Goal: Information Seeking & Learning: Learn about a topic

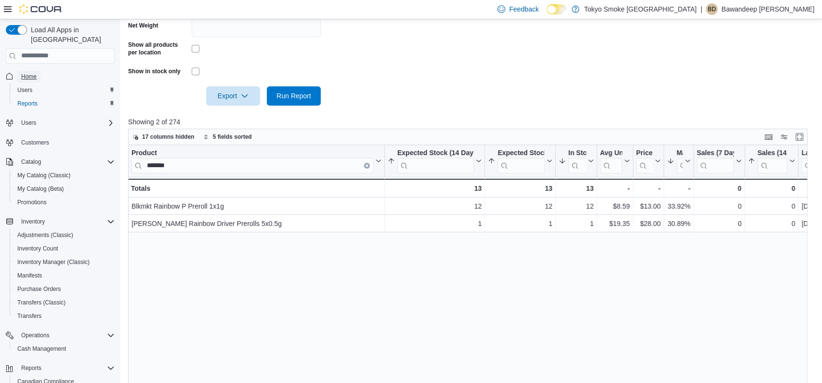
click at [39, 71] on link "Home" at bounding box center [28, 77] width 23 height 12
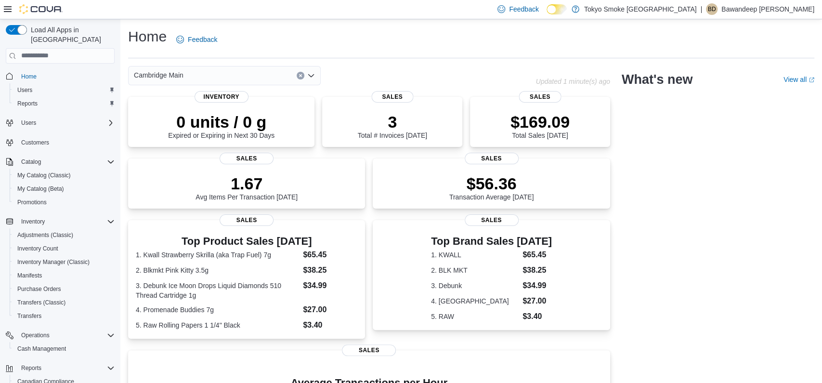
click at [648, 185] on div "Cambridge Main Updated 1 minute(s) ago 0 units / 0 g Expired or Expiring in Nex…" at bounding box center [471, 305] width 686 height 479
click at [383, 81] on div "Cambridge Main" at bounding box center [332, 75] width 408 height 19
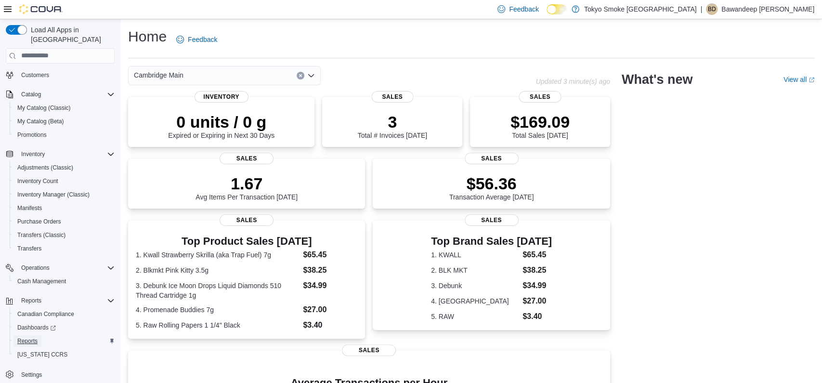
click at [33, 337] on span "Reports" at bounding box center [27, 341] width 20 height 8
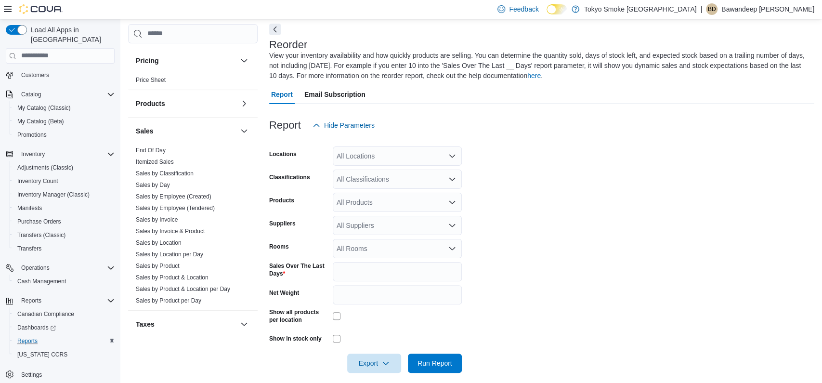
scroll to position [599, 0]
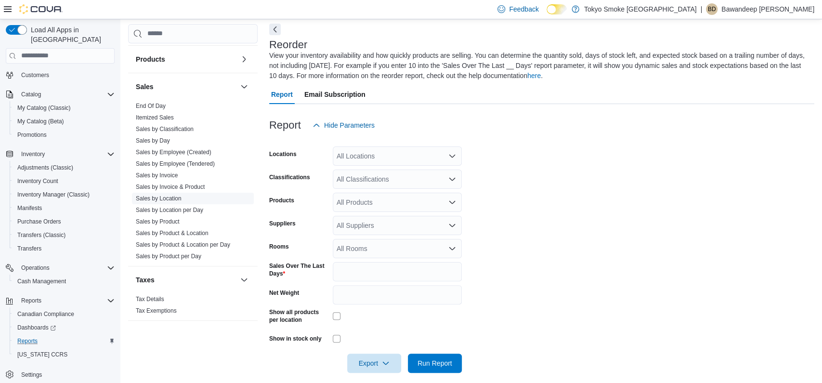
click at [177, 195] on link "Sales by Location" at bounding box center [159, 198] width 46 height 7
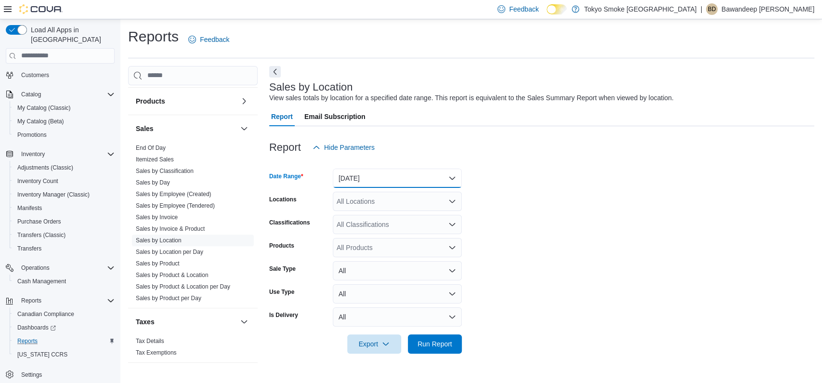
click at [382, 176] on button "[DATE]" at bounding box center [397, 178] width 129 height 19
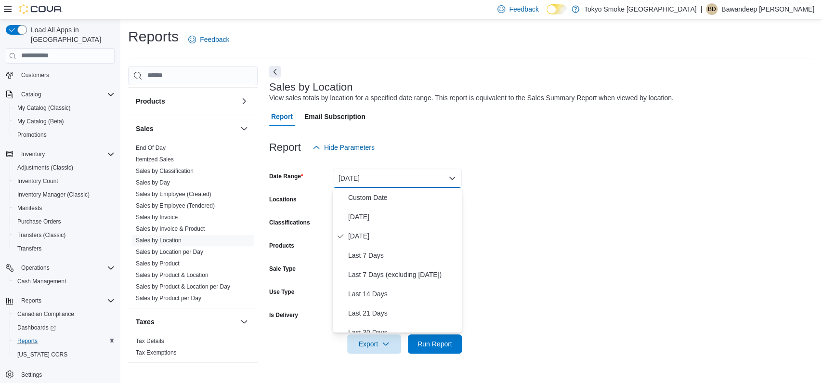
click at [628, 188] on form "Date Range [DATE] Locations All Locations Classifications All Classifications P…" at bounding box center [541, 255] width 545 height 196
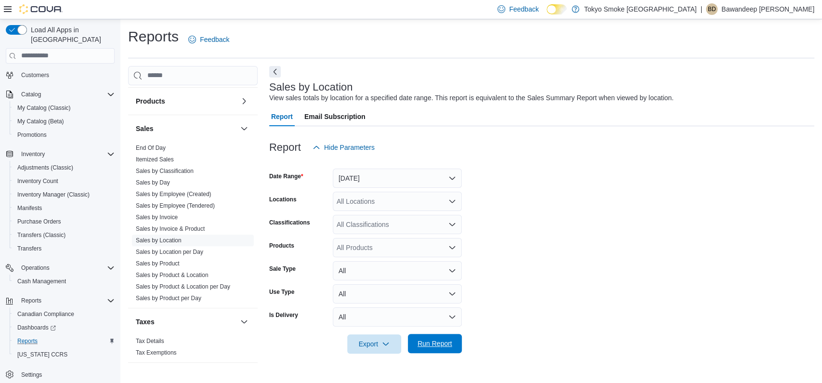
click at [441, 347] on span "Run Report" at bounding box center [434, 343] width 35 height 10
click at [270, 68] on button "Next" at bounding box center [275, 71] width 12 height 12
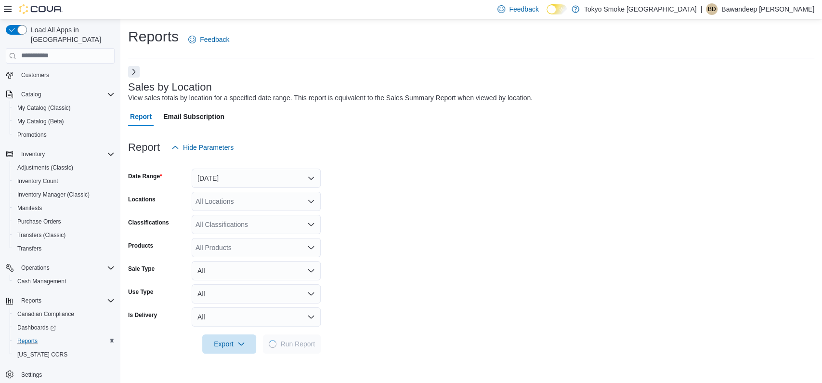
click at [539, 149] on div "Report Hide Parameters" at bounding box center [471, 147] width 686 height 19
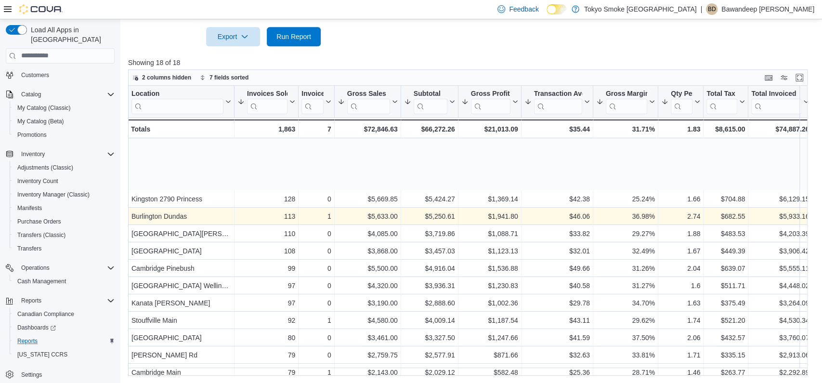
scroll to position [82, 0]
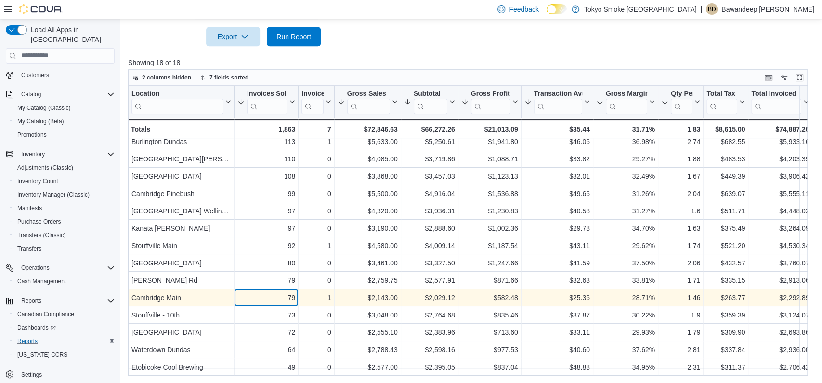
click at [290, 292] on div "79" at bounding box center [266, 298] width 58 height 12
click at [361, 294] on div "$2,143.00" at bounding box center [367, 298] width 60 height 12
click at [295, 292] on div "79" at bounding box center [266, 298] width 58 height 12
click at [488, 292] on div "$582.48" at bounding box center [489, 298] width 57 height 12
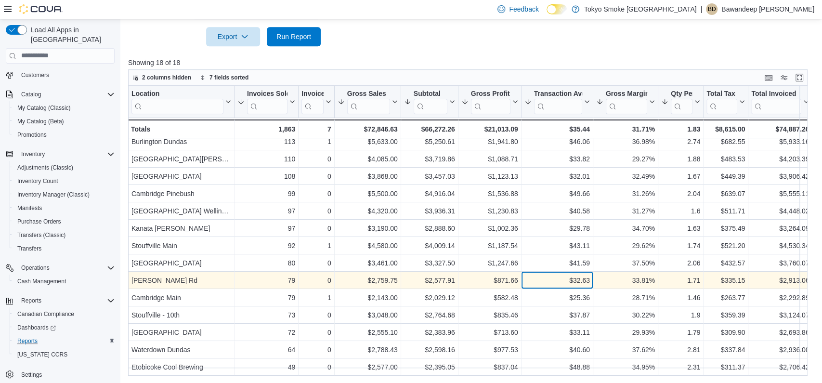
click at [578, 278] on div "$32.63 - Transaction Average, column 7, row 13" at bounding box center [557, 280] width 72 height 17
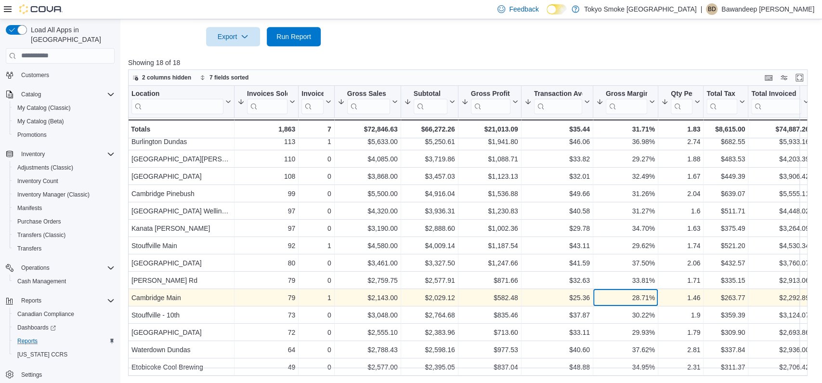
click at [643, 292] on div "28.71%" at bounding box center [625, 298] width 59 height 12
click at [601, 292] on div "28.71%" at bounding box center [625, 298] width 59 height 12
click at [569, 292] on div "$25.36" at bounding box center [556, 298] width 65 height 12
click at [617, 292] on div "28.71%" at bounding box center [625, 298] width 59 height 12
click at [599, 292] on div "28.71%" at bounding box center [625, 298] width 59 height 12
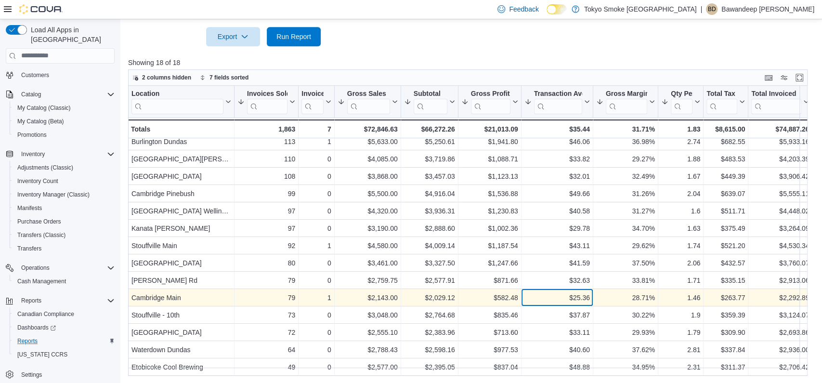
click at [562, 292] on div "$25.36" at bounding box center [556, 298] width 65 height 12
click at [610, 292] on div "28.71%" at bounding box center [625, 298] width 59 height 12
click at [577, 292] on div "$25.36" at bounding box center [556, 298] width 65 height 12
click at [616, 292] on div "28.71%" at bounding box center [625, 298] width 59 height 12
drag, startPoint x: 561, startPoint y: 286, endPoint x: 603, endPoint y: 286, distance: 41.4
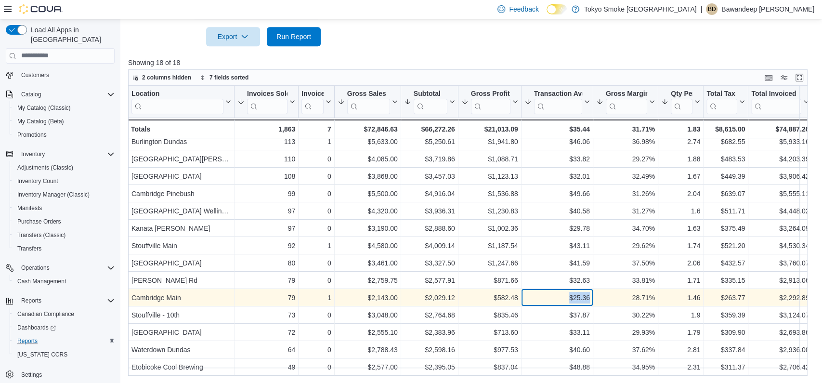
click at [603, 289] on div "Cambridge Main - Location, column 1, row 14 79 - Invoices Sold, column 2, row 1…" at bounding box center [640, 297] width 1025 height 17
click at [603, 292] on div "28.71%" at bounding box center [625, 298] width 59 height 12
click at [508, 292] on div "$582.48" at bounding box center [489, 298] width 57 height 12
click at [549, 292] on div "$25.36" at bounding box center [556, 298] width 65 height 12
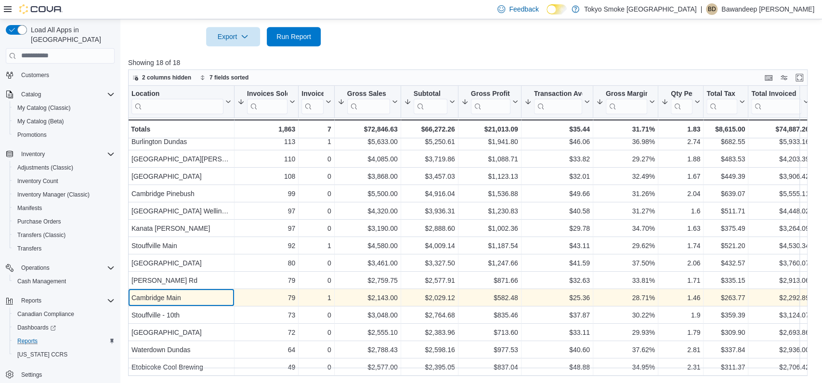
click at [213, 292] on div "Cambridge Main" at bounding box center [181, 298] width 100 height 12
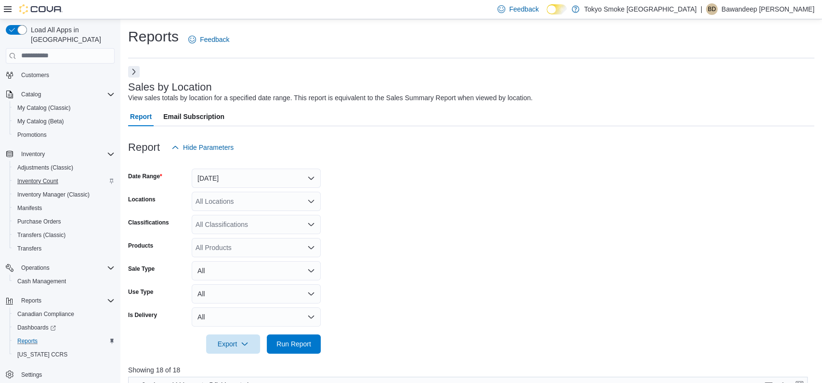
scroll to position [0, 0]
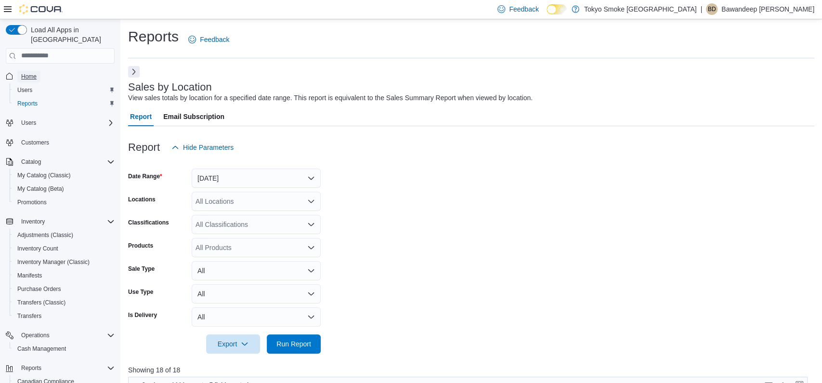
click at [30, 73] on span "Home" at bounding box center [28, 77] width 15 height 8
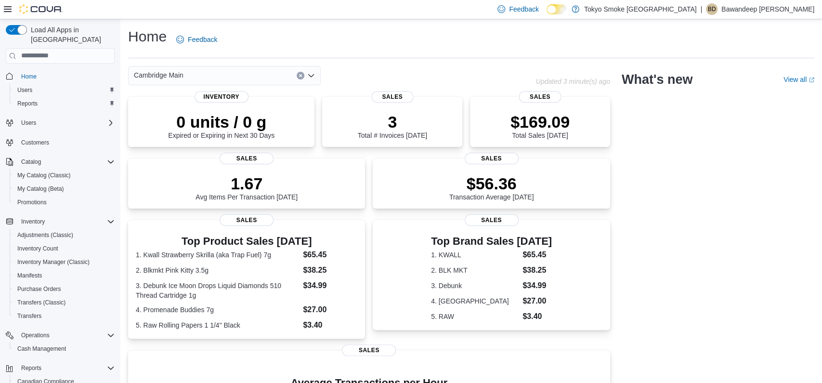
click at [449, 76] on div "Cambridge Main" at bounding box center [332, 75] width 408 height 19
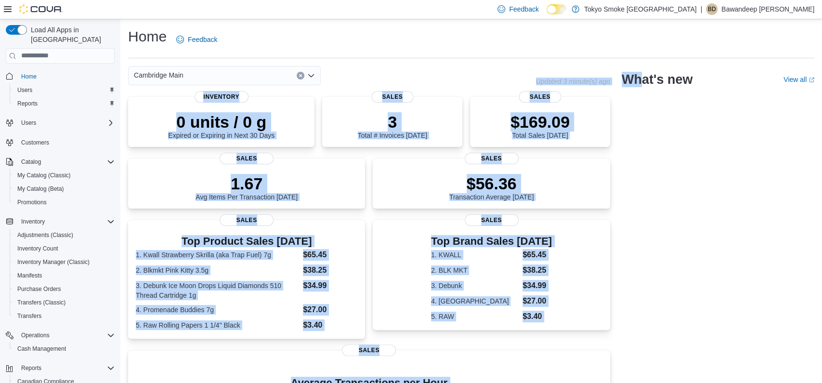
drag, startPoint x: 535, startPoint y: 82, endPoint x: 650, endPoint y: 82, distance: 115.1
click at [647, 82] on div "Cambridge Main Updated 3 minute(s) ago 0 units / 0 g Expired or Expiring in Nex…" at bounding box center [471, 305] width 686 height 479
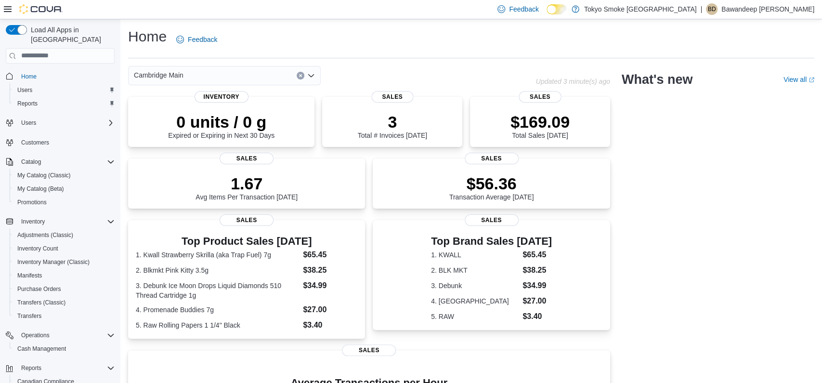
click at [650, 146] on div "Cambridge Main Updated 3 minute(s) ago 0 units / 0 g Expired or Expiring in Nex…" at bounding box center [471, 305] width 686 height 479
click at [630, 200] on div "Cambridge Main Updated 4 minute(s) ago 0 units / 0 g Expired or Expiring in Nex…" at bounding box center [471, 305] width 686 height 479
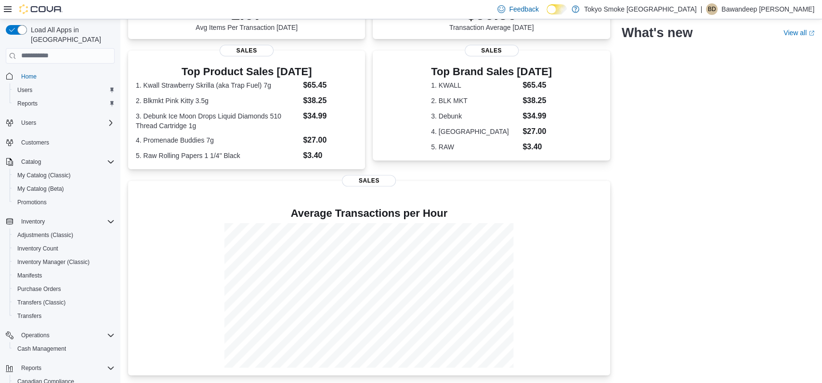
scroll to position [68, 0]
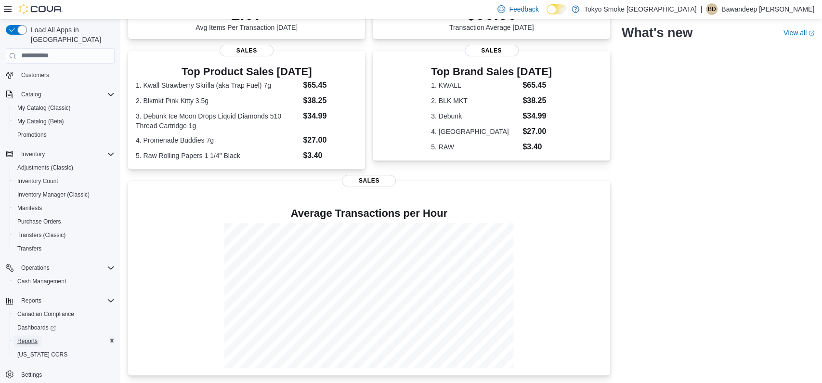
click at [37, 337] on span "Reports" at bounding box center [27, 341] width 20 height 8
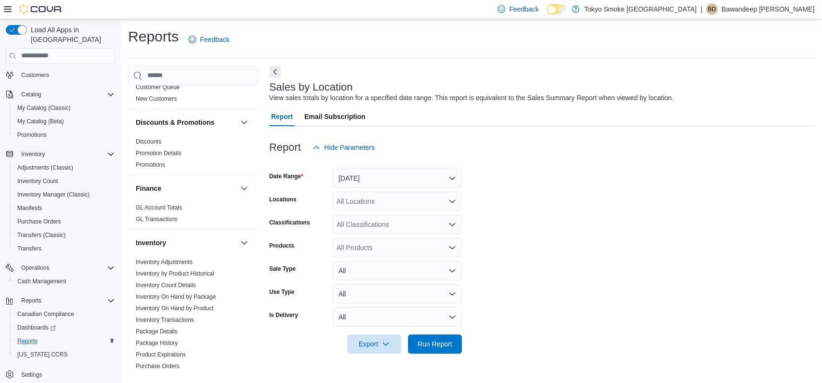
scroll to position [599, 0]
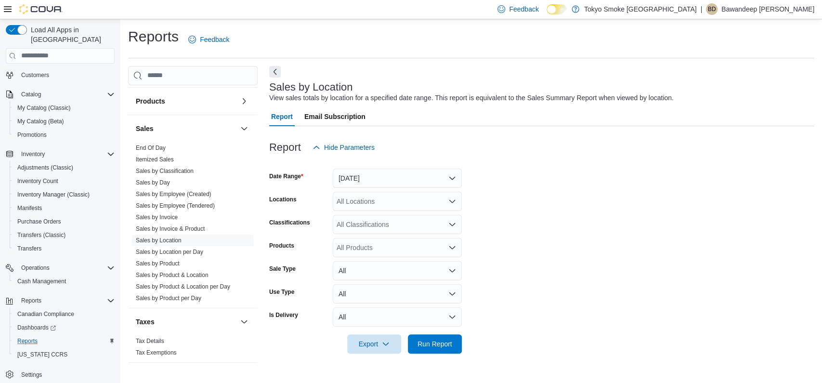
click at [420, 167] on div at bounding box center [541, 163] width 545 height 12
click at [167, 179] on link "Sales by Day" at bounding box center [153, 182] width 34 height 7
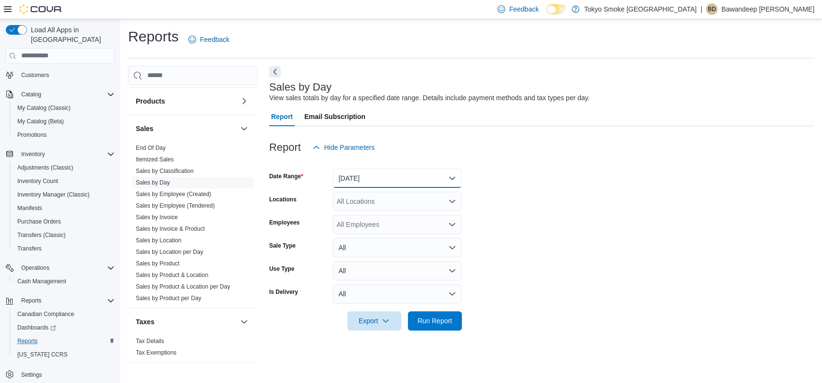
click at [422, 177] on button "[DATE]" at bounding box center [397, 178] width 129 height 19
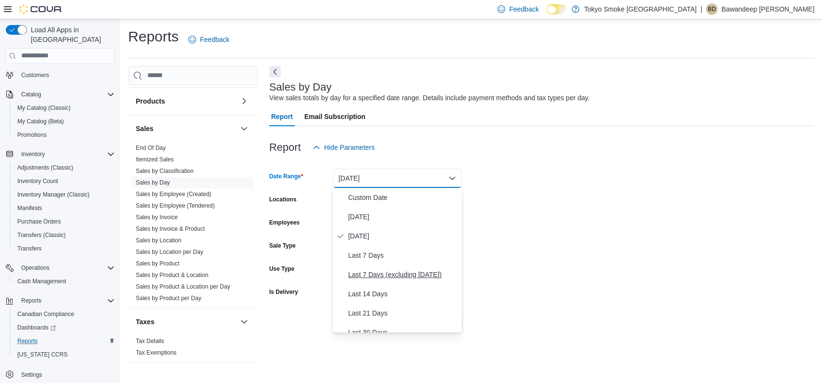
scroll to position [37, 0]
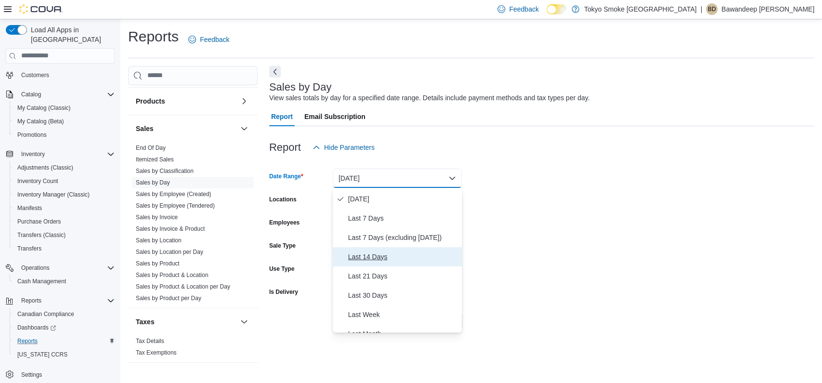
click at [395, 253] on span "Last 14 Days" at bounding box center [403, 257] width 110 height 12
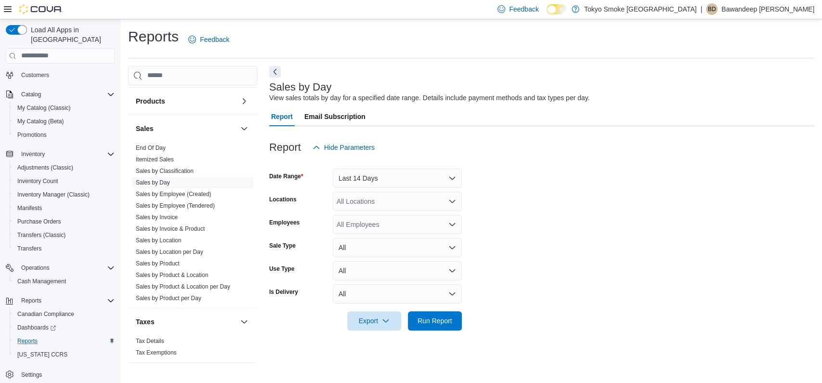
click at [541, 236] on form "Date Range Last 14 Days Locations All Locations Employees All Employees Sale Ty…" at bounding box center [541, 243] width 545 height 173
click at [435, 202] on div "All Locations" at bounding box center [397, 201] width 129 height 19
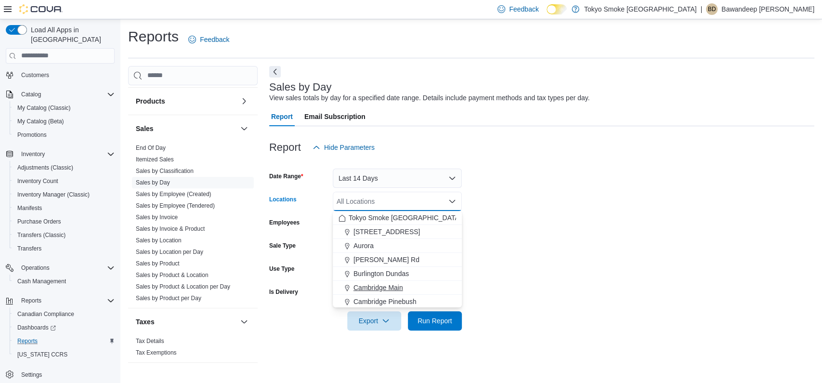
click at [395, 287] on span "Cambridge Main" at bounding box center [378, 288] width 50 height 10
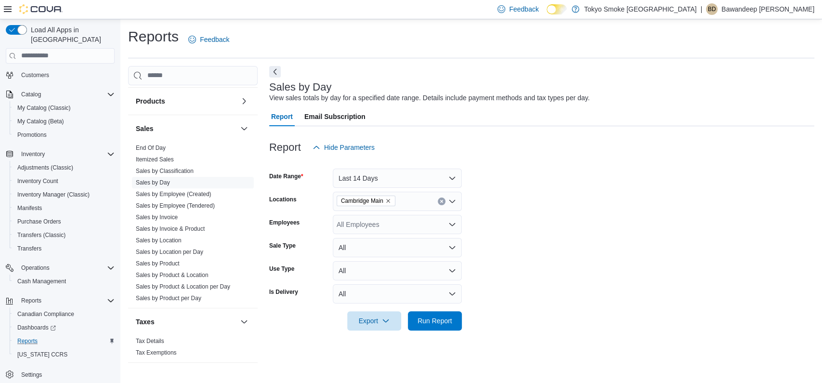
click at [617, 289] on form "Date Range Last 14 Days Locations [GEOGRAPHIC_DATA] Employees All Employees Sal…" at bounding box center [541, 243] width 545 height 173
click at [438, 318] on span "Run Report" at bounding box center [434, 320] width 35 height 10
drag, startPoint x: 280, startPoint y: 68, endPoint x: 275, endPoint y: 68, distance: 4.8
click at [281, 68] on div "Sales by Day View sales totals by day for a specified date range. Details inclu…" at bounding box center [541, 372] width 545 height 613
click at [275, 68] on button "Next" at bounding box center [275, 71] width 12 height 12
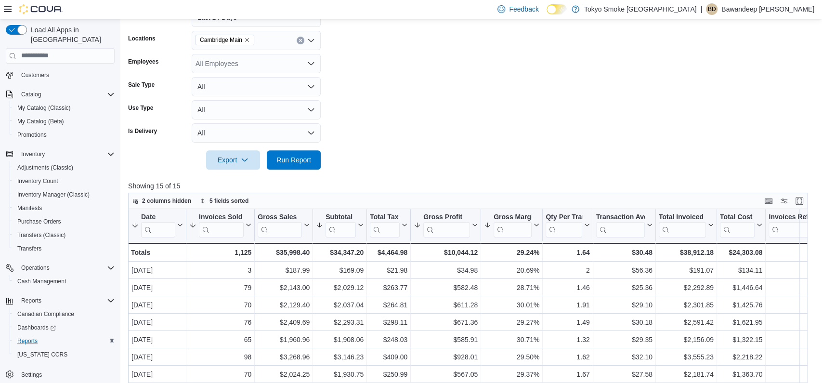
scroll to position [177, 0]
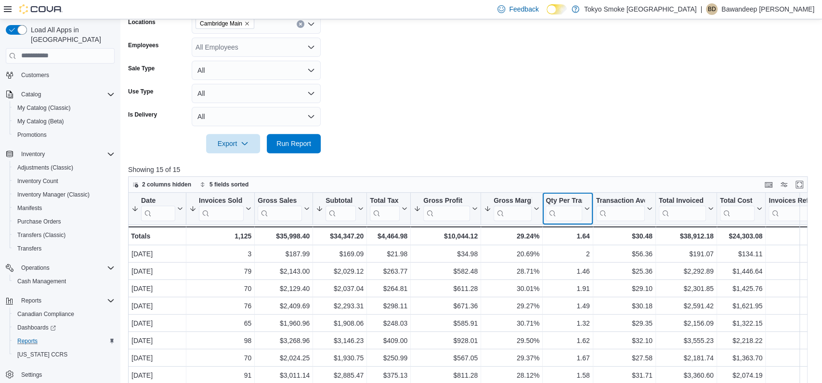
click at [588, 209] on icon at bounding box center [586, 209] width 8 height 6
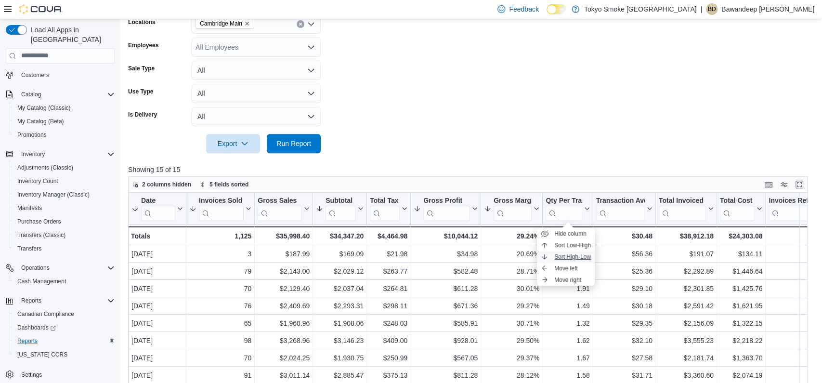
click at [567, 256] on span "Sort High-Low" at bounding box center [572, 257] width 37 height 8
click at [573, 144] on form "Date Range Last 14 Days Locations [GEOGRAPHIC_DATA] Employees All Employees Sal…" at bounding box center [471, 66] width 686 height 173
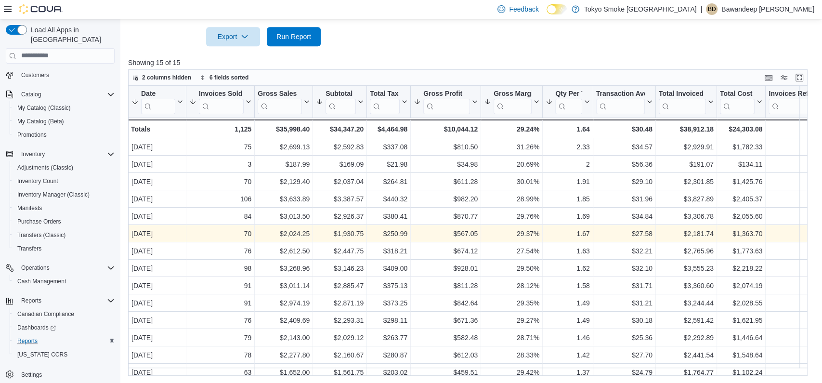
scroll to position [212, 0]
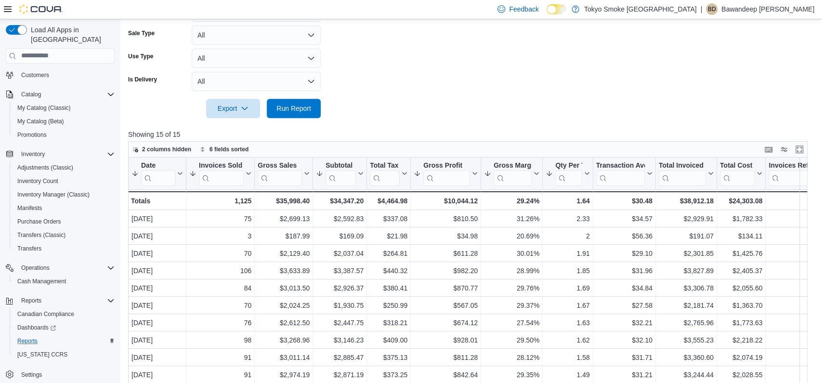
click at [556, 108] on form "Date Range Last 14 Days Locations [GEOGRAPHIC_DATA] Employees All Employees Sal…" at bounding box center [471, 31] width 686 height 173
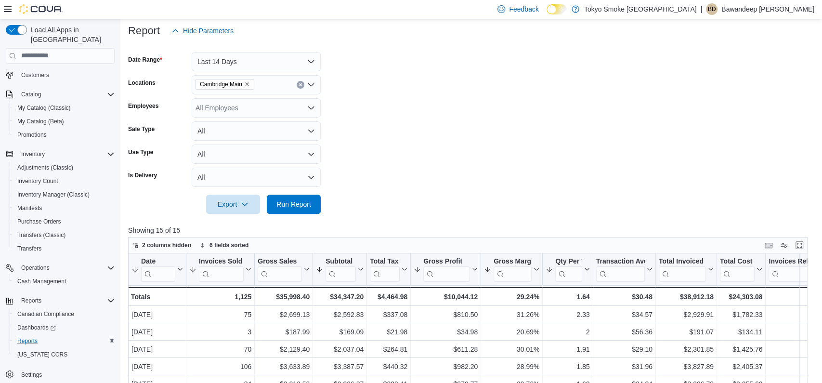
click at [447, 177] on form "Date Range Last 14 Days Locations [GEOGRAPHIC_DATA] Employees All Employees Sal…" at bounding box center [471, 126] width 686 height 173
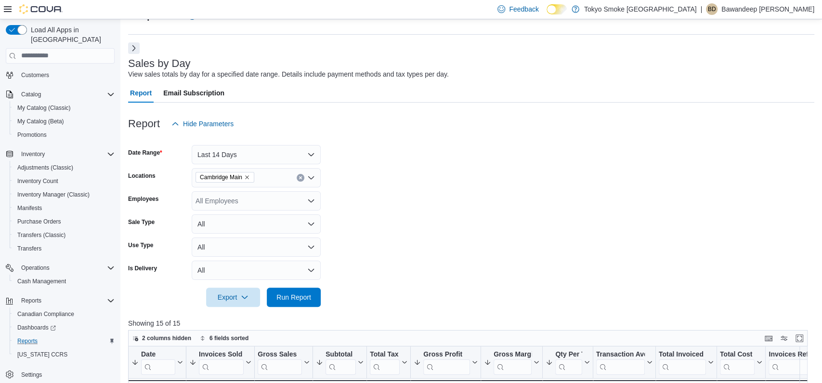
scroll to position [0, 0]
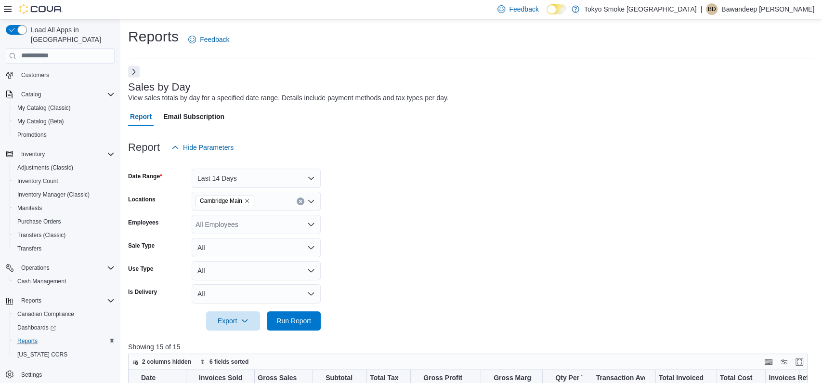
click at [434, 204] on form "Date Range Last 14 Days Locations [GEOGRAPHIC_DATA] Employees All Employees Sal…" at bounding box center [471, 243] width 686 height 173
click at [250, 203] on icon "Remove Cambridge Main from selection in this group" at bounding box center [247, 201] width 6 height 6
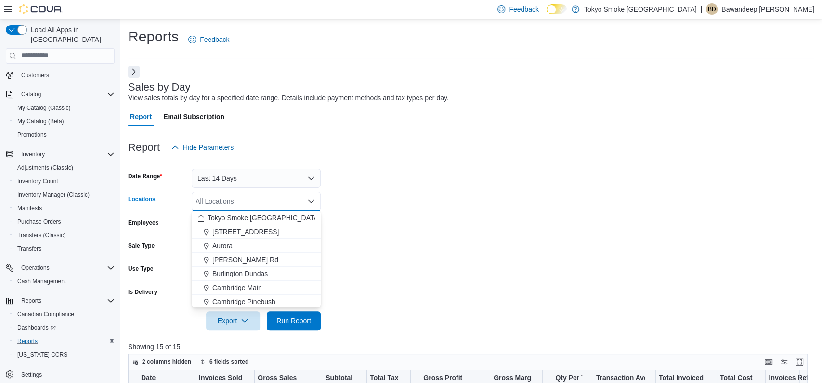
click at [392, 211] on form "Date Range Last 14 Days Locations All Locations Combo box. Selected. Combo box …" at bounding box center [471, 243] width 686 height 173
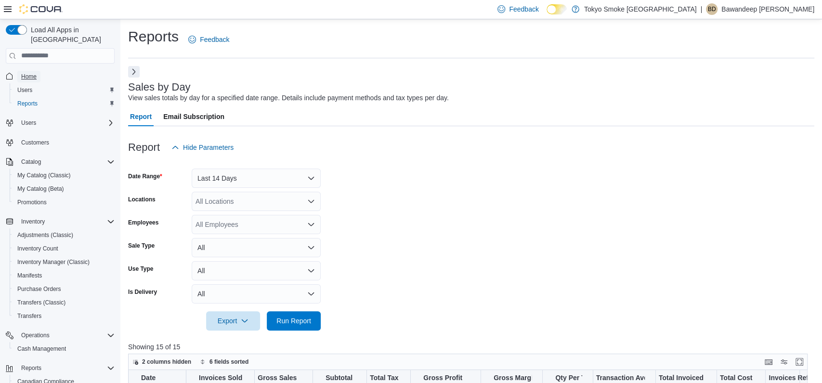
click at [37, 73] on span "Home" at bounding box center [28, 77] width 15 height 8
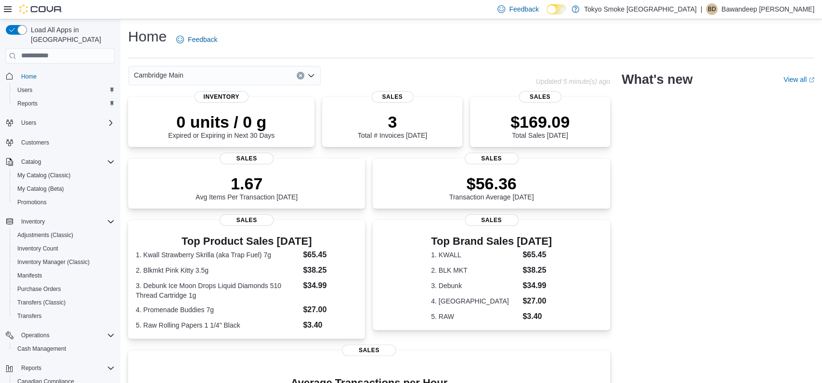
click at [504, 72] on div "Cambridge Main" at bounding box center [332, 75] width 408 height 19
click at [628, 201] on div "Cambridge Main Updated 1 minute(s) ago 0 units / 0 g Expired or Expiring in Nex…" at bounding box center [471, 305] width 686 height 479
click at [615, 227] on div "Cambridge Main Updated 1 minute(s) ago 0 units / 0 g Expired or Expiring in Nex…" at bounding box center [471, 305] width 686 height 479
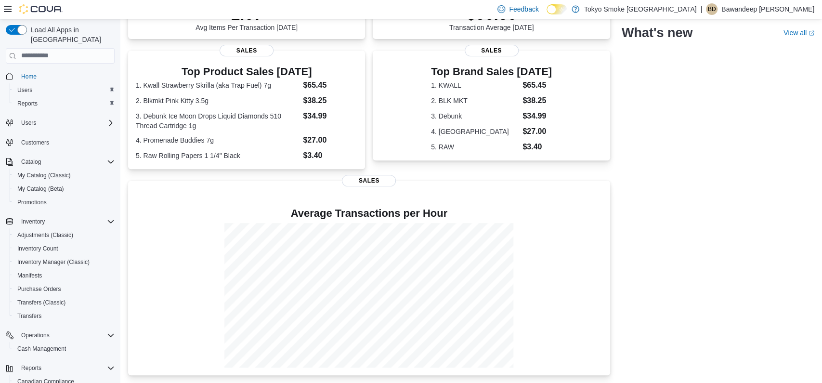
click at [620, 210] on div "Cambridge Main Updated 1 minute(s) ago 0 units / 0 g Expired or Expiring in Nex…" at bounding box center [471, 135] width 686 height 479
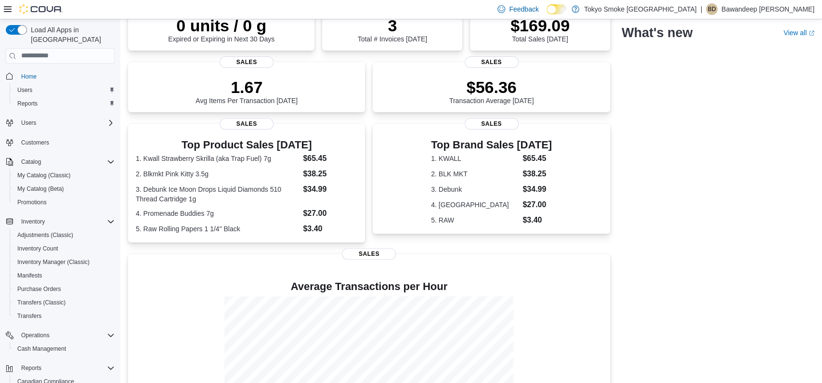
scroll to position [78, 0]
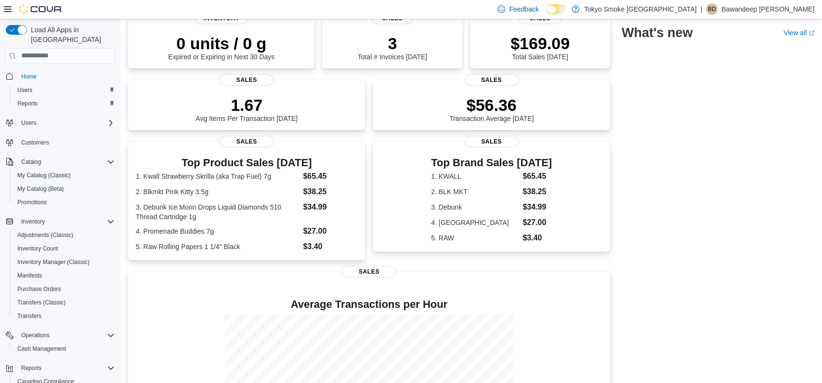
click at [620, 210] on div "Cambridge Main Updated 1 minute(s) ago 0 units / 0 g Expired or Expiring in Nex…" at bounding box center [471, 226] width 686 height 479
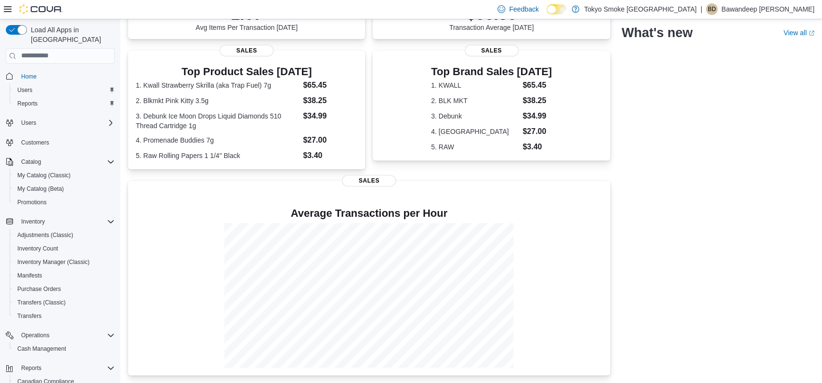
scroll to position [0, 0]
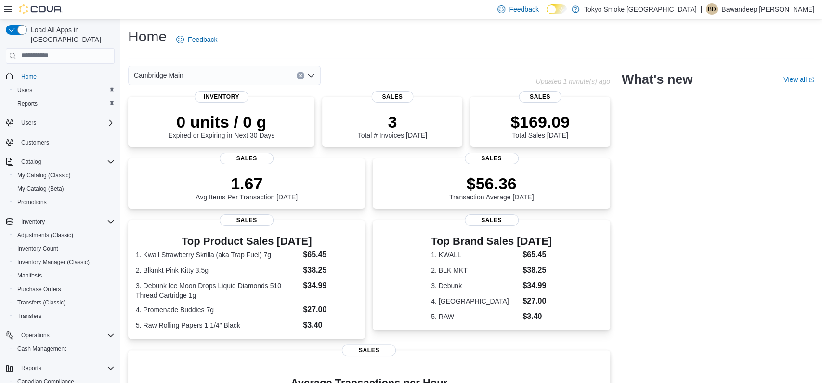
click at [624, 245] on div "Cambridge Main Updated 1 minute(s) ago 0 units / 0 g Expired or Expiring in Nex…" at bounding box center [471, 305] width 686 height 479
